Goal: Task Accomplishment & Management: Use online tool/utility

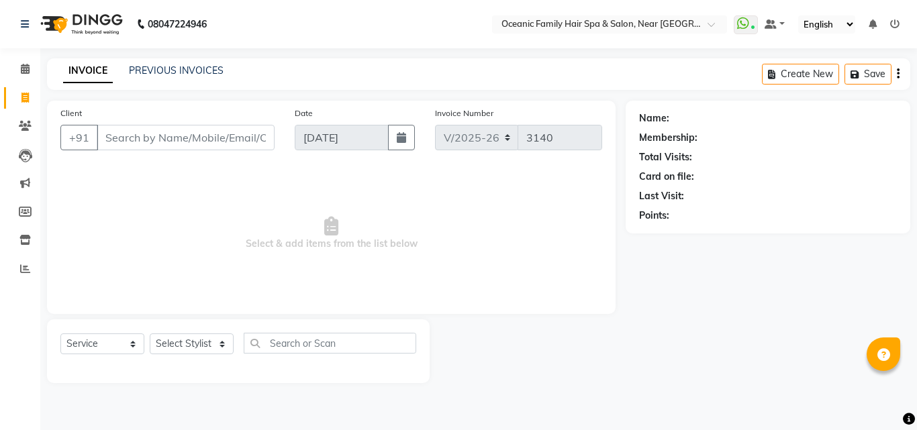
select select "4366"
select select "service"
click at [211, 341] on select "Select Stylist [PERSON_NAME] [PERSON_NAME] [PERSON_NAME] Riyasat [PERSON_NAME] …" at bounding box center [192, 344] width 84 height 21
drag, startPoint x: 0, startPoint y: 0, endPoint x: 211, endPoint y: 341, distance: 401.2
click at [211, 341] on select "Select Stylist [PERSON_NAME] [PERSON_NAME] [PERSON_NAME] Riyasat [PERSON_NAME] …" at bounding box center [192, 344] width 84 height 21
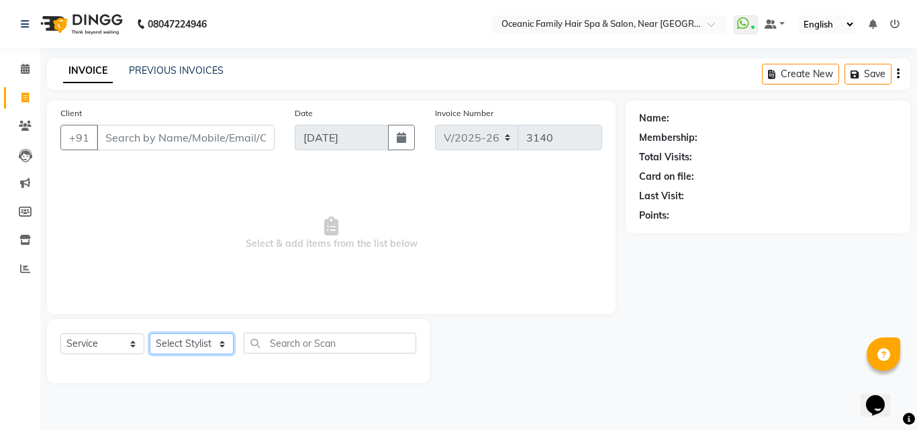
click at [195, 350] on select "Select Stylist [PERSON_NAME] [PERSON_NAME] [PERSON_NAME] Riyasat [PERSON_NAME] …" at bounding box center [192, 344] width 84 height 21
select select "88863"
click at [150, 334] on select "Select Stylist [PERSON_NAME] [PERSON_NAME] [PERSON_NAME] Riyasat [PERSON_NAME] …" at bounding box center [192, 344] width 84 height 21
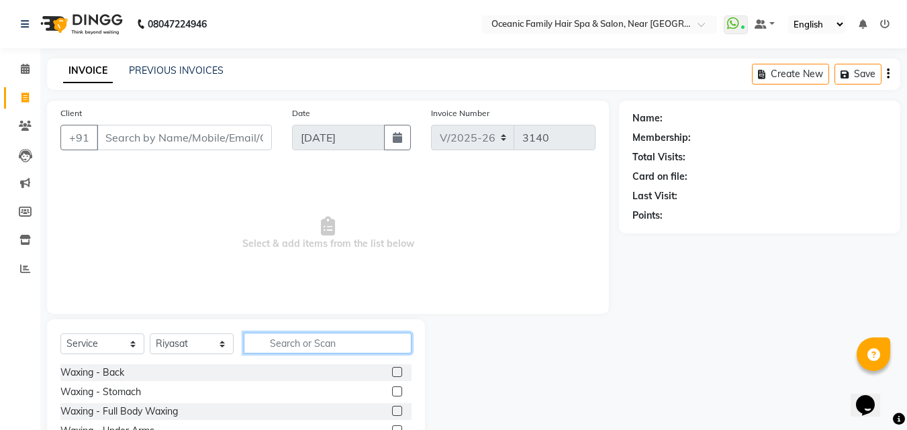
click at [330, 342] on input "text" at bounding box center [328, 343] width 168 height 21
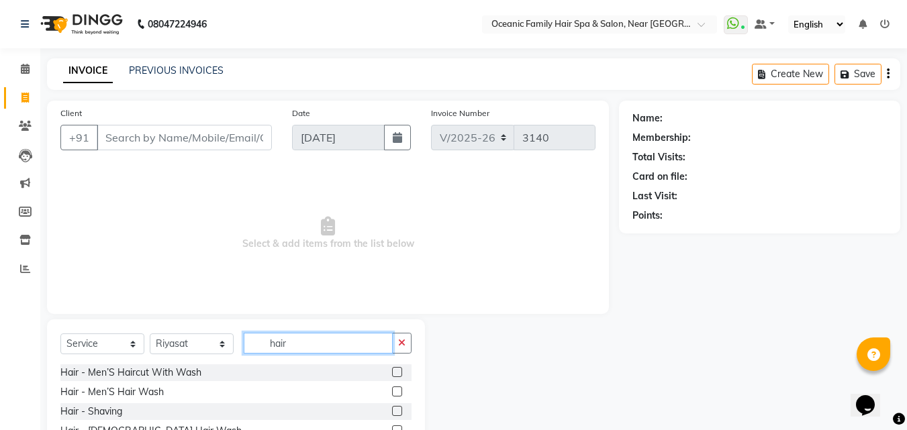
type input "hair"
click at [392, 371] on label at bounding box center [397, 372] width 10 height 10
click at [392, 371] on input "checkbox" at bounding box center [396, 373] width 9 height 9
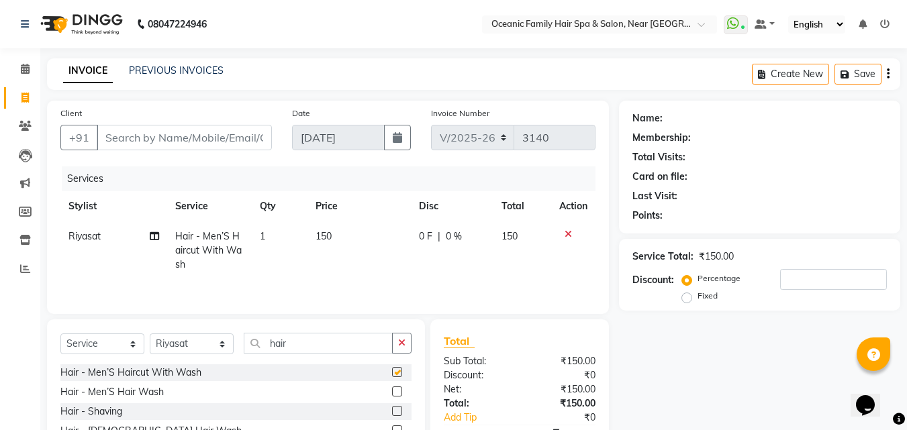
checkbox input "false"
click at [392, 410] on label at bounding box center [397, 411] width 10 height 10
click at [392, 410] on input "checkbox" at bounding box center [396, 411] width 9 height 9
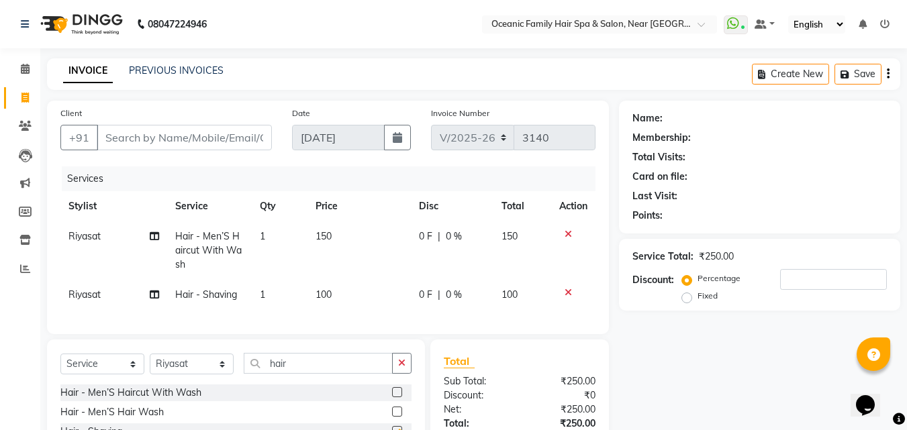
checkbox input "false"
click at [216, 372] on select "Select Stylist [PERSON_NAME] [PERSON_NAME] [PERSON_NAME] Riyasat [PERSON_NAME] …" at bounding box center [192, 364] width 84 height 21
click at [203, 370] on select "Select Stylist [PERSON_NAME] [PERSON_NAME] [PERSON_NAME] Riyasat [PERSON_NAME] …" at bounding box center [192, 364] width 84 height 21
click at [203, 373] on select "Select Stylist [PERSON_NAME] [PERSON_NAME] [PERSON_NAME] Riyasat [PERSON_NAME] …" at bounding box center [192, 364] width 84 height 21
select select "89184"
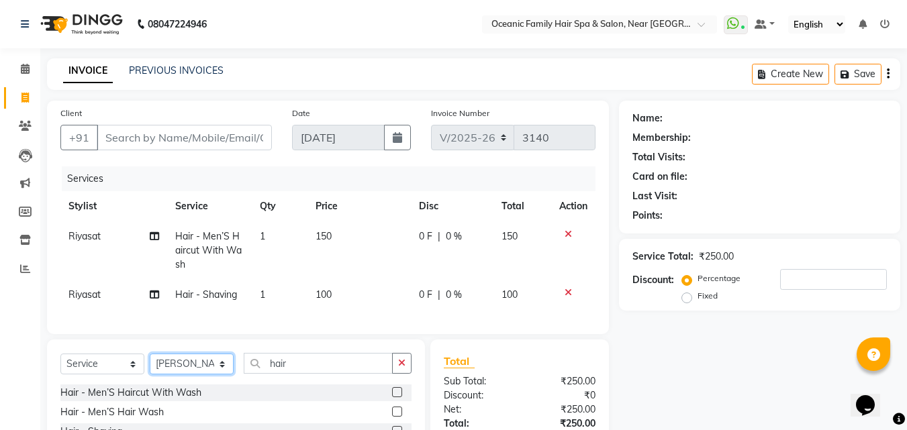
click at [150, 364] on select "Select Stylist [PERSON_NAME] [PERSON_NAME] [PERSON_NAME] Riyasat [PERSON_NAME] …" at bounding box center [192, 364] width 84 height 21
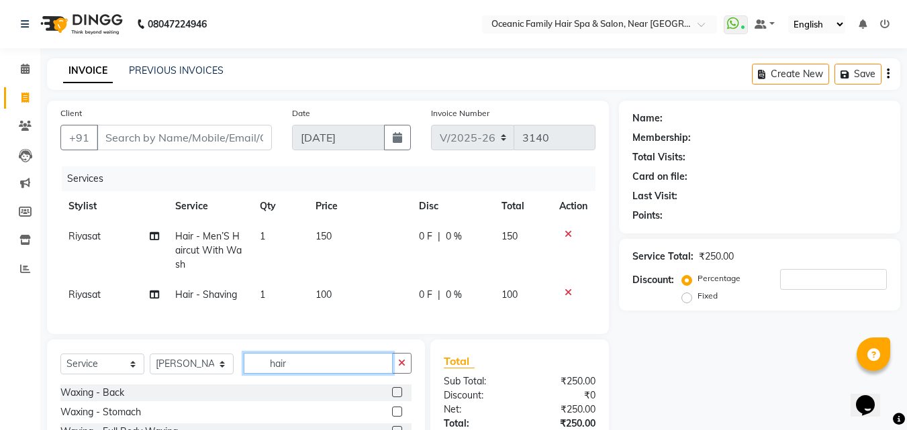
click at [291, 374] on input "hair" at bounding box center [318, 363] width 149 height 21
type input "hai"
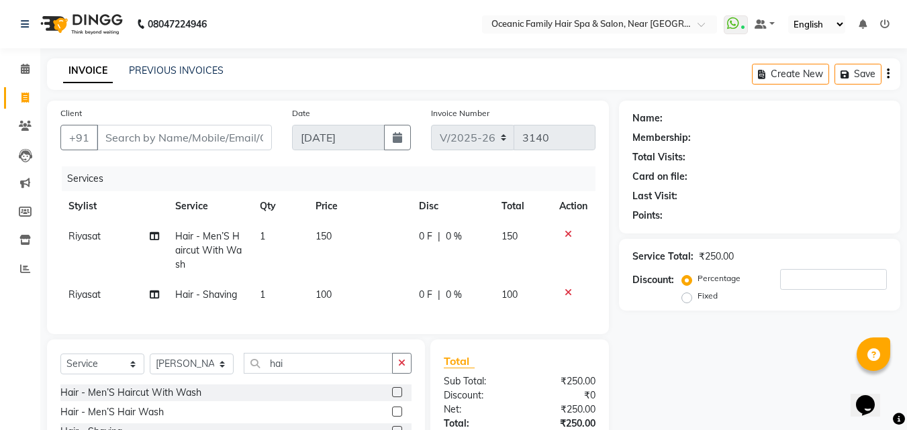
click at [392, 397] on label at bounding box center [397, 392] width 10 height 10
click at [392, 397] on input "checkbox" at bounding box center [396, 393] width 9 height 9
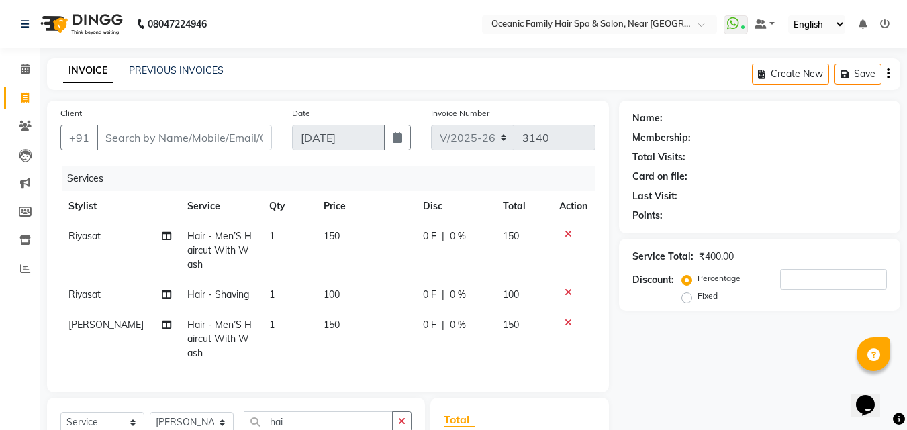
checkbox input "false"
click at [213, 137] on input "Client" at bounding box center [184, 138] width 175 height 26
type input "9"
type input "0"
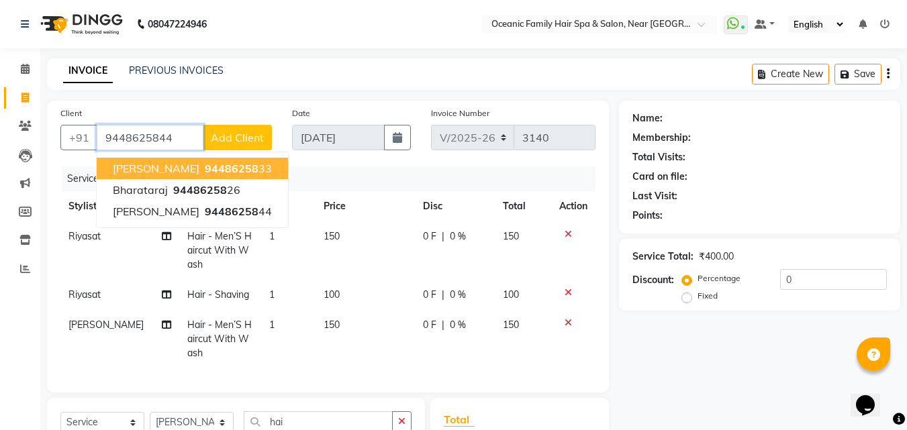
type input "9448625844"
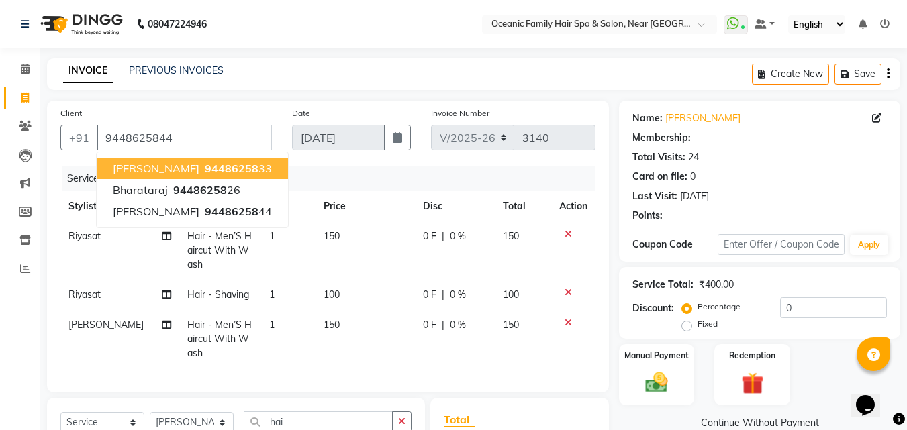
select select "1: Object"
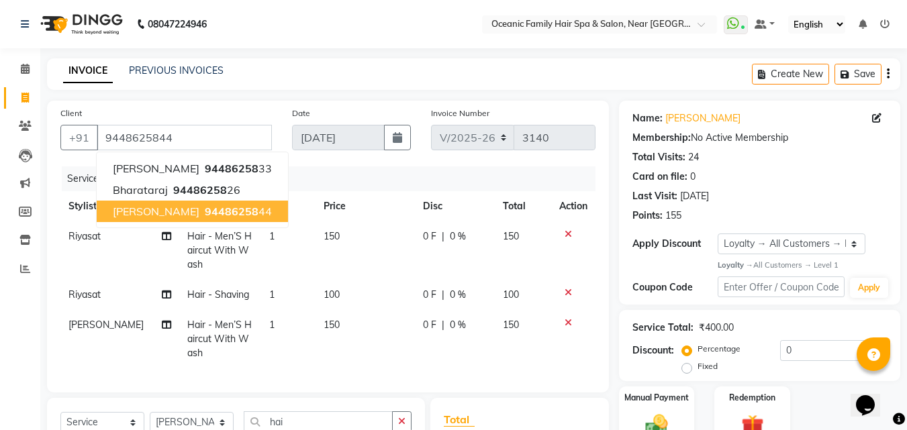
click at [199, 209] on span "[PERSON_NAME]" at bounding box center [156, 211] width 87 height 13
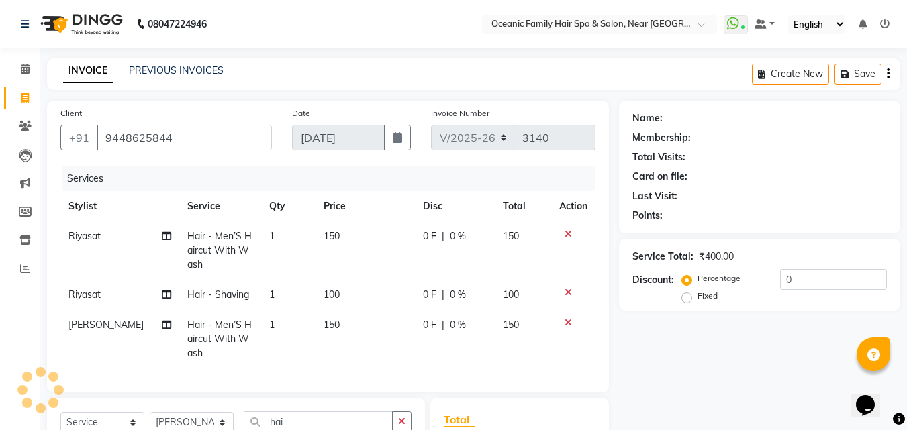
select select "1: Object"
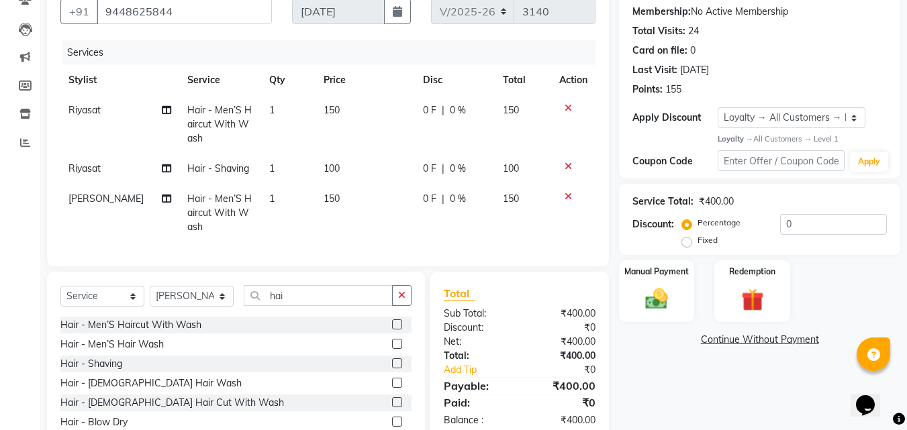
scroll to position [196, 0]
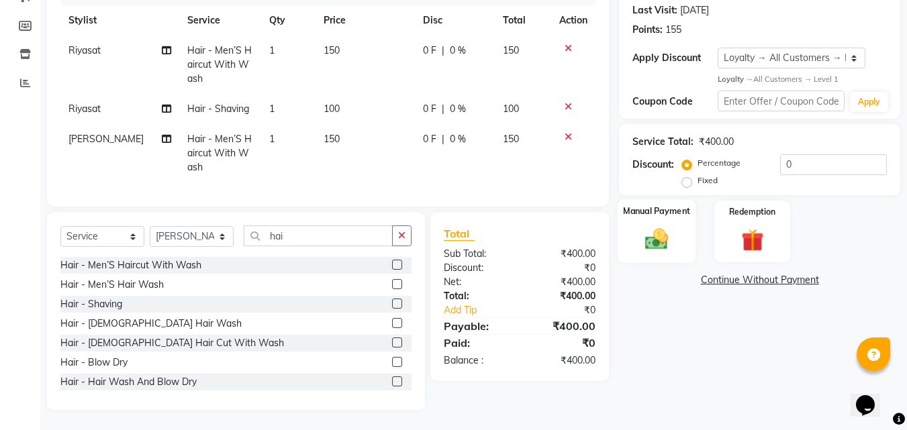
click at [676, 213] on div "Manual Payment" at bounding box center [657, 231] width 79 height 64
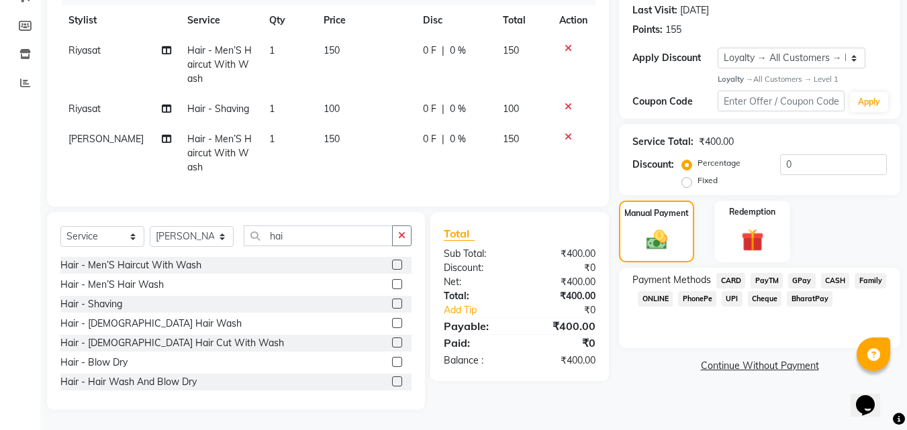
click at [829, 273] on span "CASH" at bounding box center [835, 280] width 29 height 15
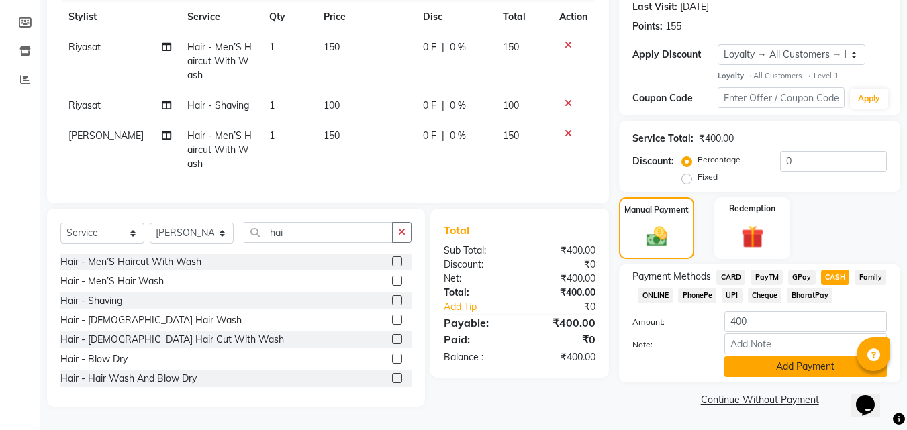
click at [803, 363] on button "Add Payment" at bounding box center [805, 366] width 162 height 21
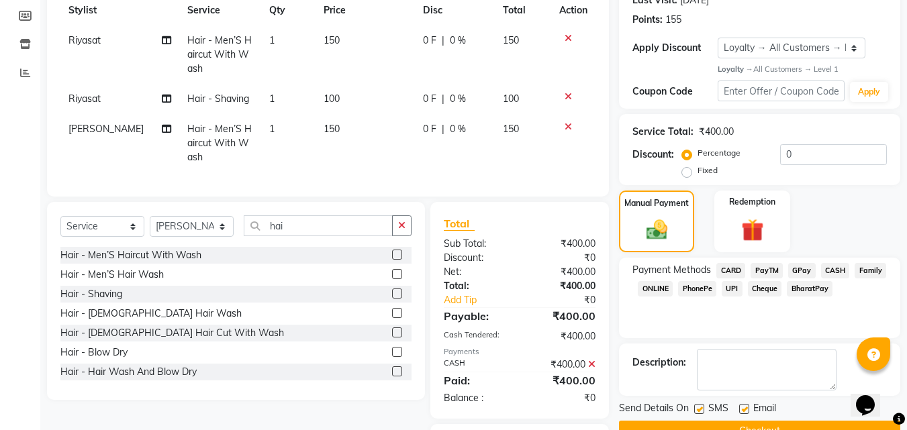
click at [796, 421] on button "Checkout" at bounding box center [759, 431] width 281 height 21
